Goal: Transaction & Acquisition: Purchase product/service

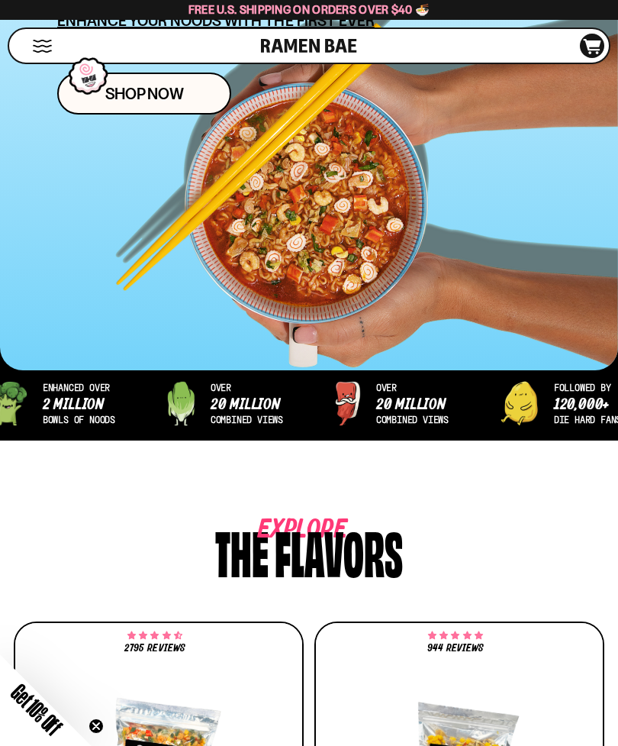
scroll to position [378, 0]
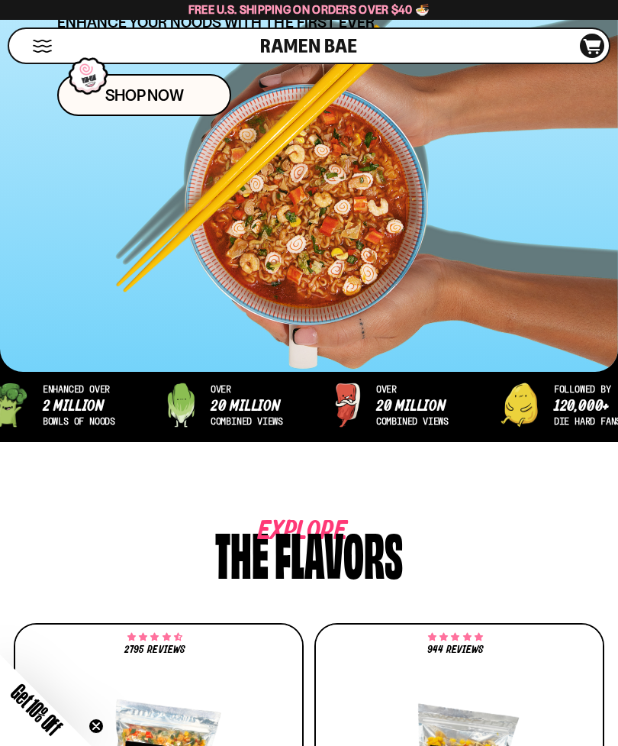
click at [172, 98] on span "Shop Now" at bounding box center [144, 95] width 79 height 16
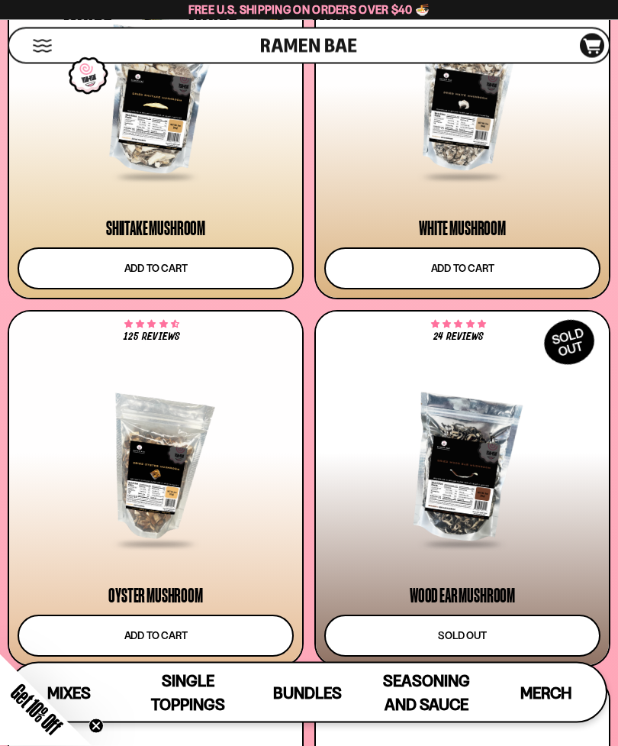
scroll to position [3195, 0]
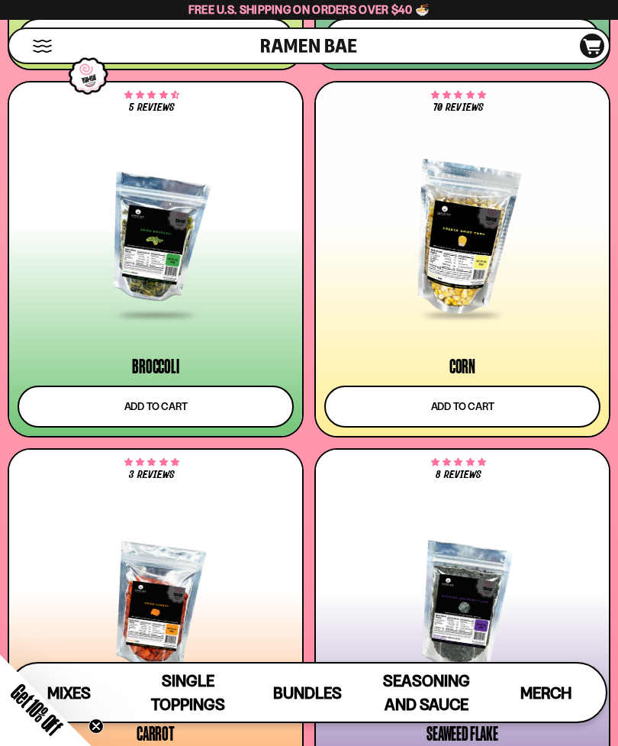
click at [564, 702] on span "Merch" at bounding box center [545, 692] width 51 height 19
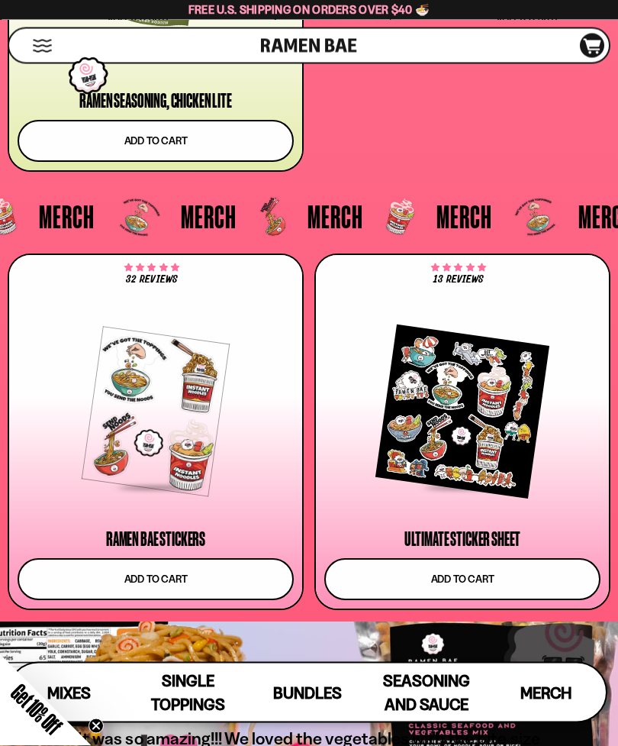
scroll to position [6399, 0]
click at [339, 702] on span "Bundles" at bounding box center [307, 692] width 69 height 19
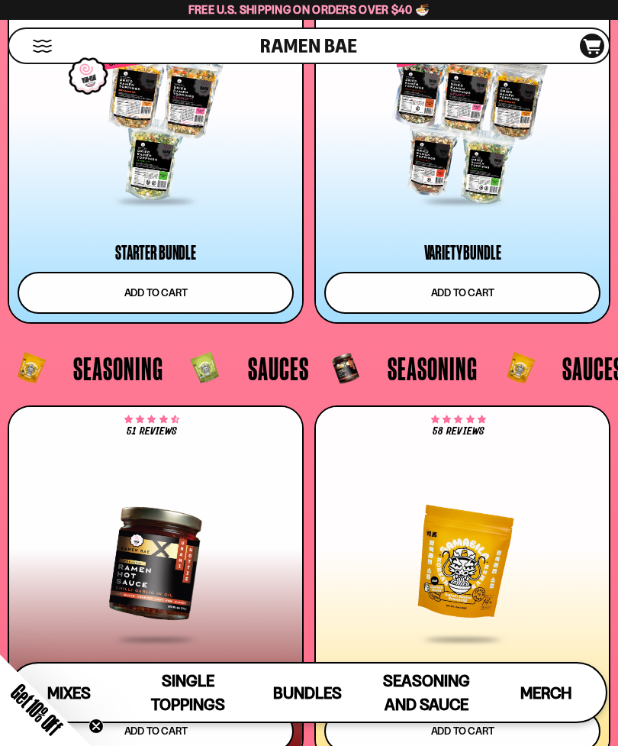
scroll to position [5409, 0]
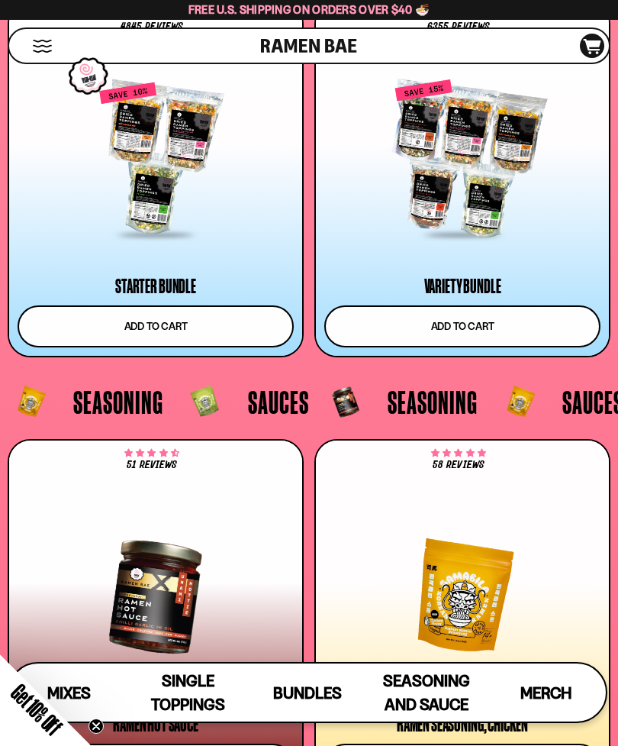
click at [214, 714] on span "Single Toppings" at bounding box center [188, 692] width 74 height 43
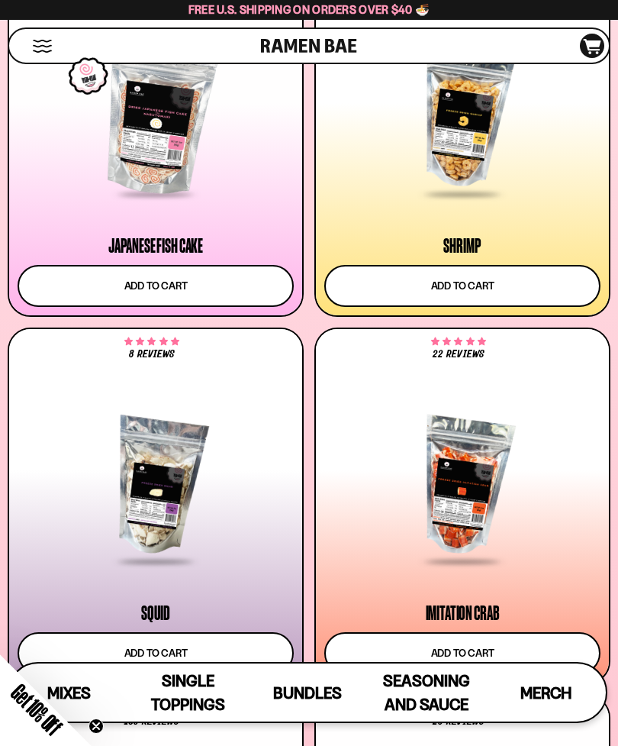
scroll to position [1667, 0]
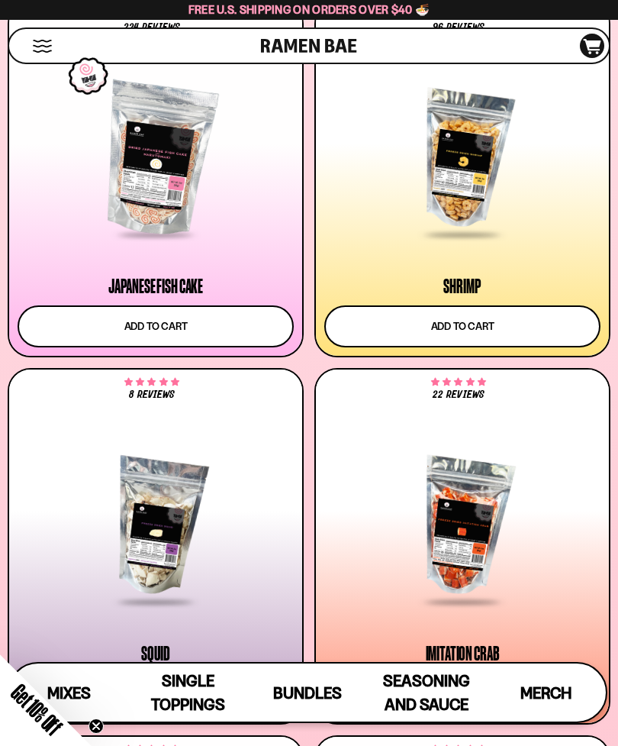
click at [81, 733] on div "Get 10% Off Close teaser" at bounding box center [46, 700] width 92 height 92
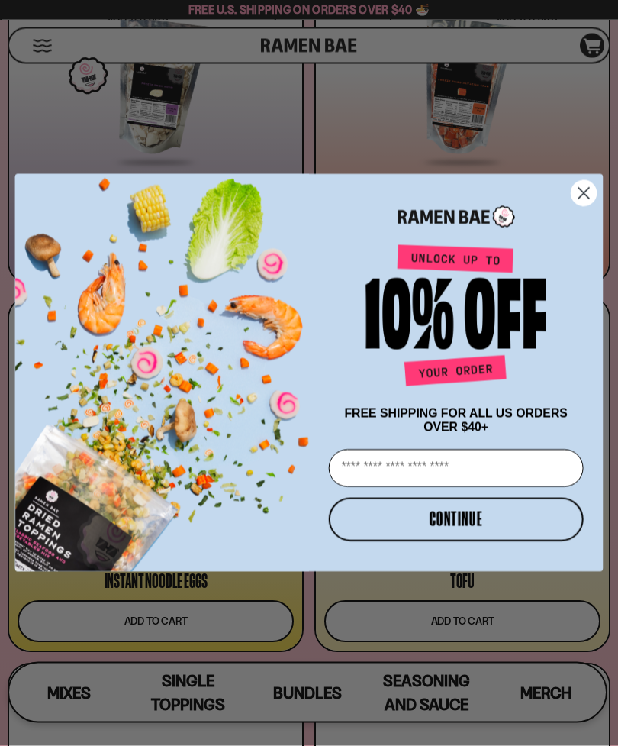
scroll to position [2147, 0]
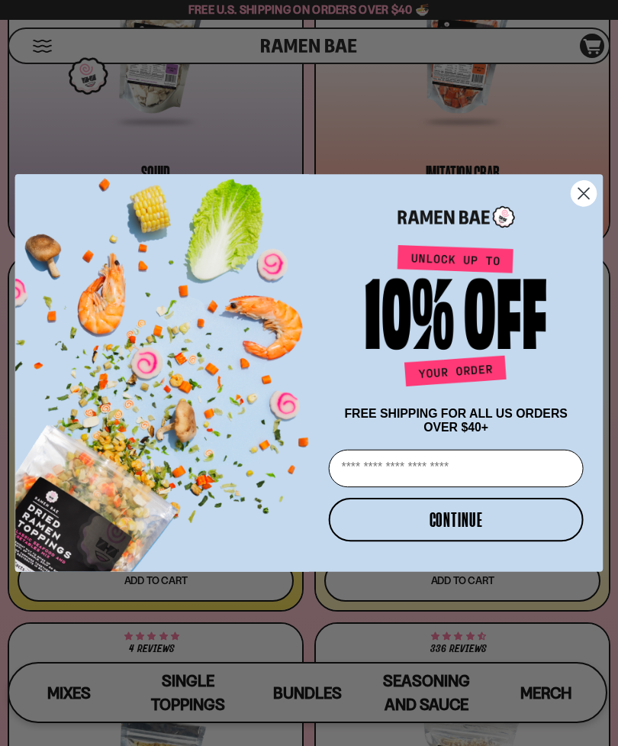
click at [592, 206] on circle "Close dialog" at bounding box center [584, 193] width 25 height 25
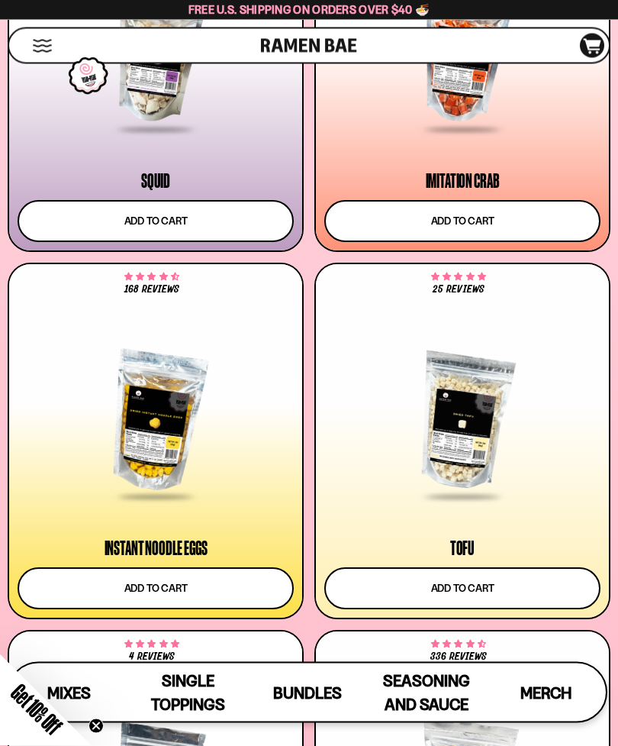
scroll to position [2139, 0]
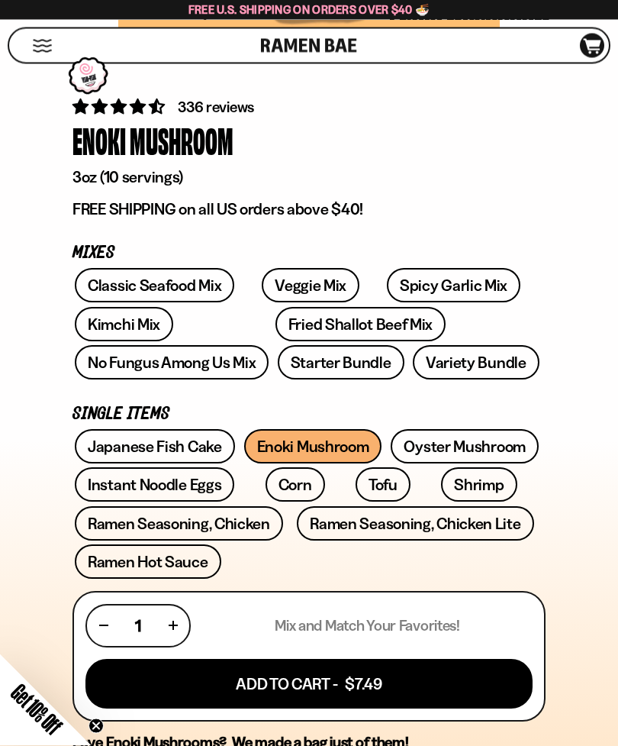
scroll to position [432, 0]
click at [197, 441] on link "Japanese Fish Cake" at bounding box center [155, 446] width 160 height 34
